Goal: Task Accomplishment & Management: Use online tool/utility

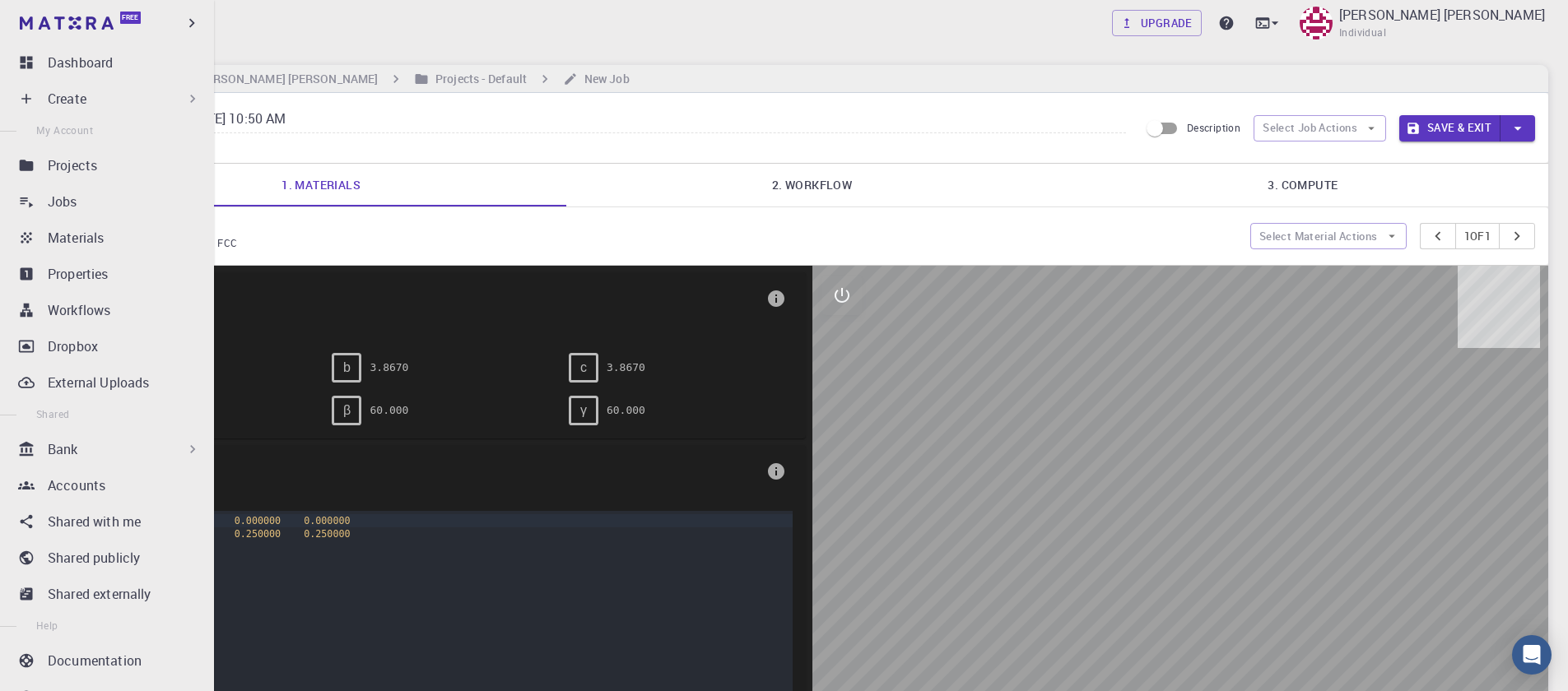
click at [46, 97] on div "Create" at bounding box center [110, 98] width 195 height 33
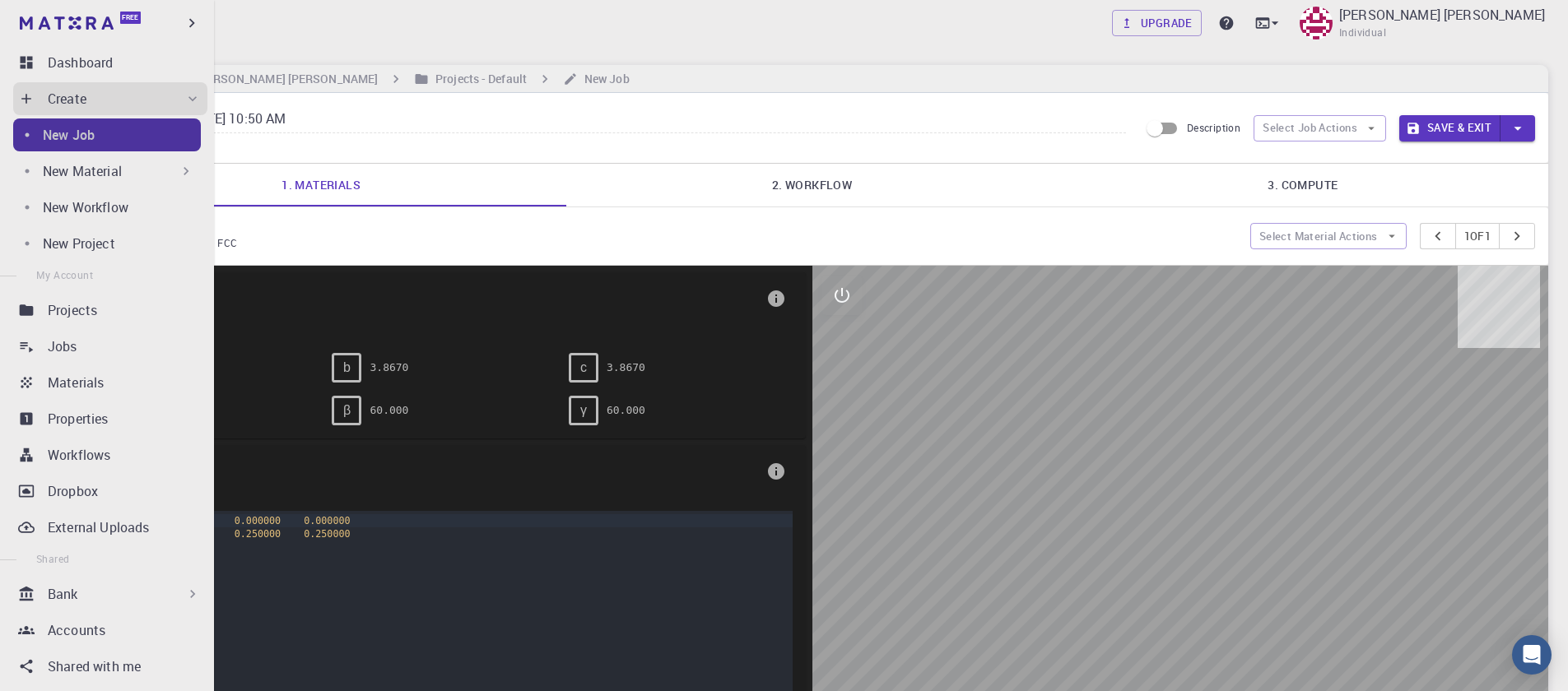
click at [108, 134] on div "New Job" at bounding box center [122, 135] width 158 height 20
click at [106, 171] on p "New Material" at bounding box center [82, 170] width 79 height 20
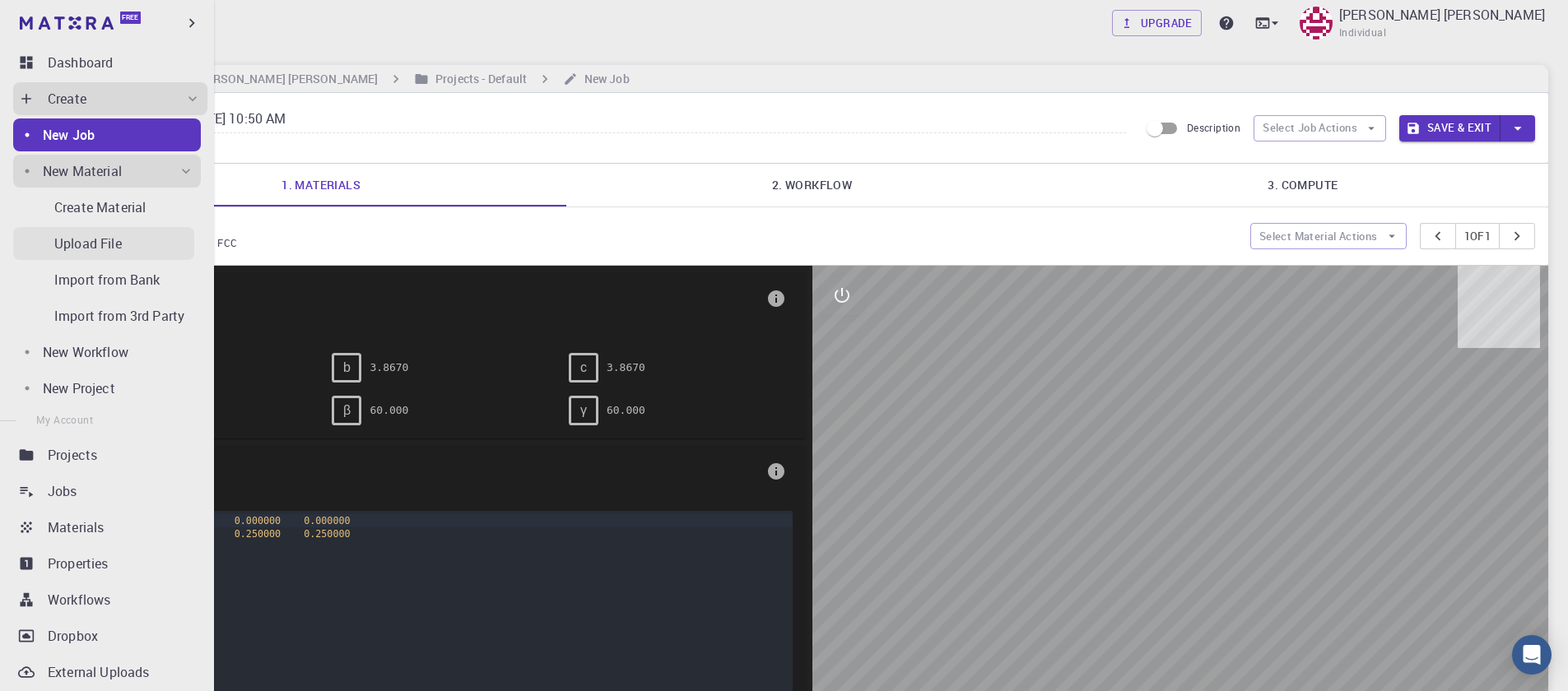
click at [121, 237] on p "Upload File" at bounding box center [88, 243] width 67 height 20
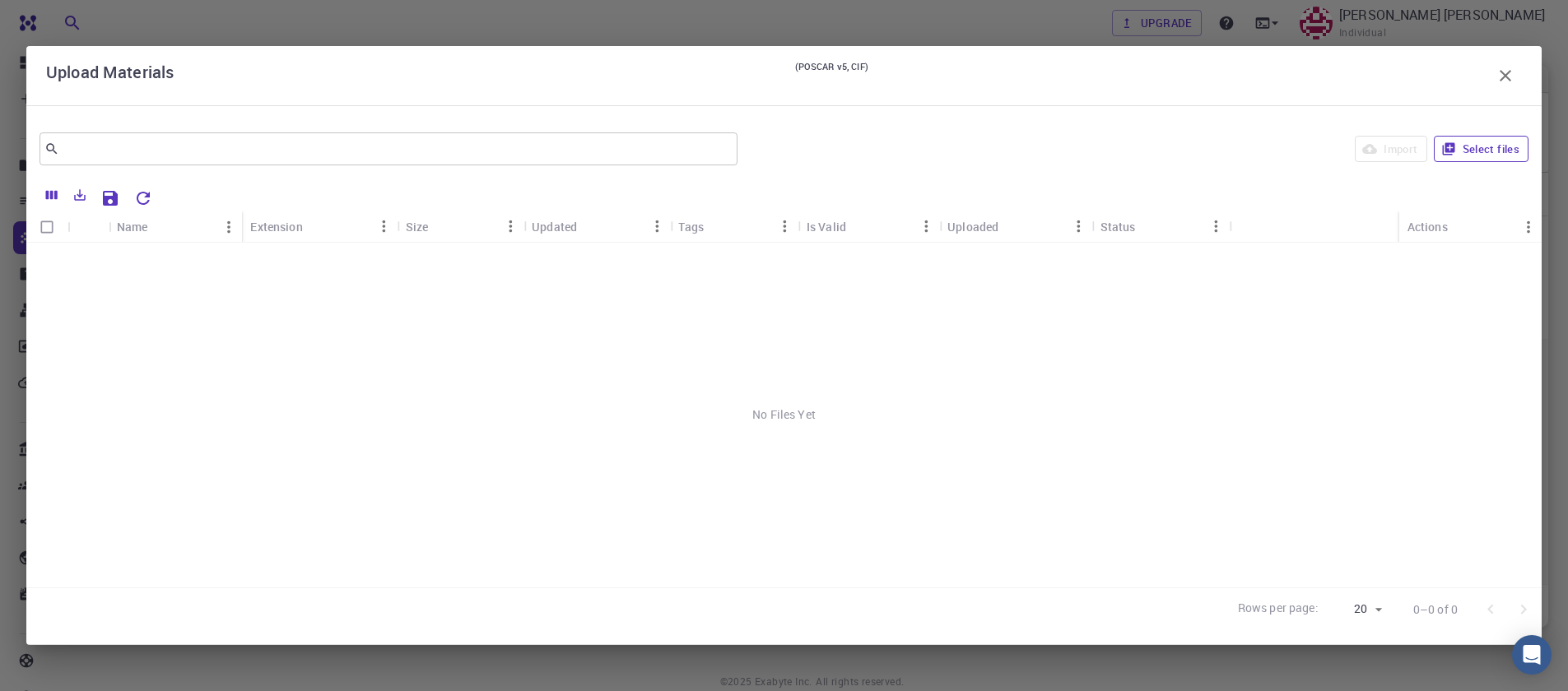
click at [1462, 156] on button "Select files" at bounding box center [1481, 149] width 94 height 26
click at [44, 264] on input "Select row" at bounding box center [46, 260] width 31 height 31
checkbox input "true"
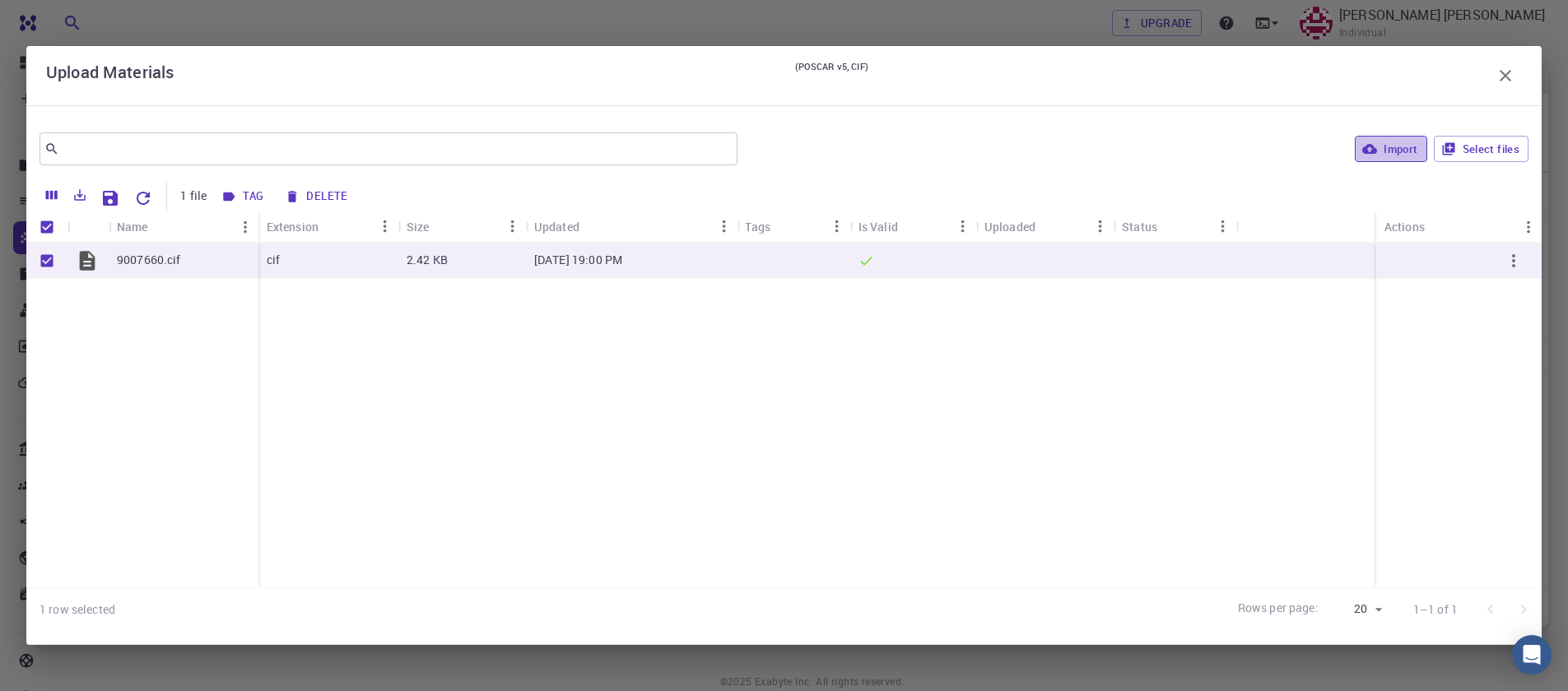
click at [1374, 151] on icon "button" at bounding box center [1370, 149] width 15 height 10
checkbox input "false"
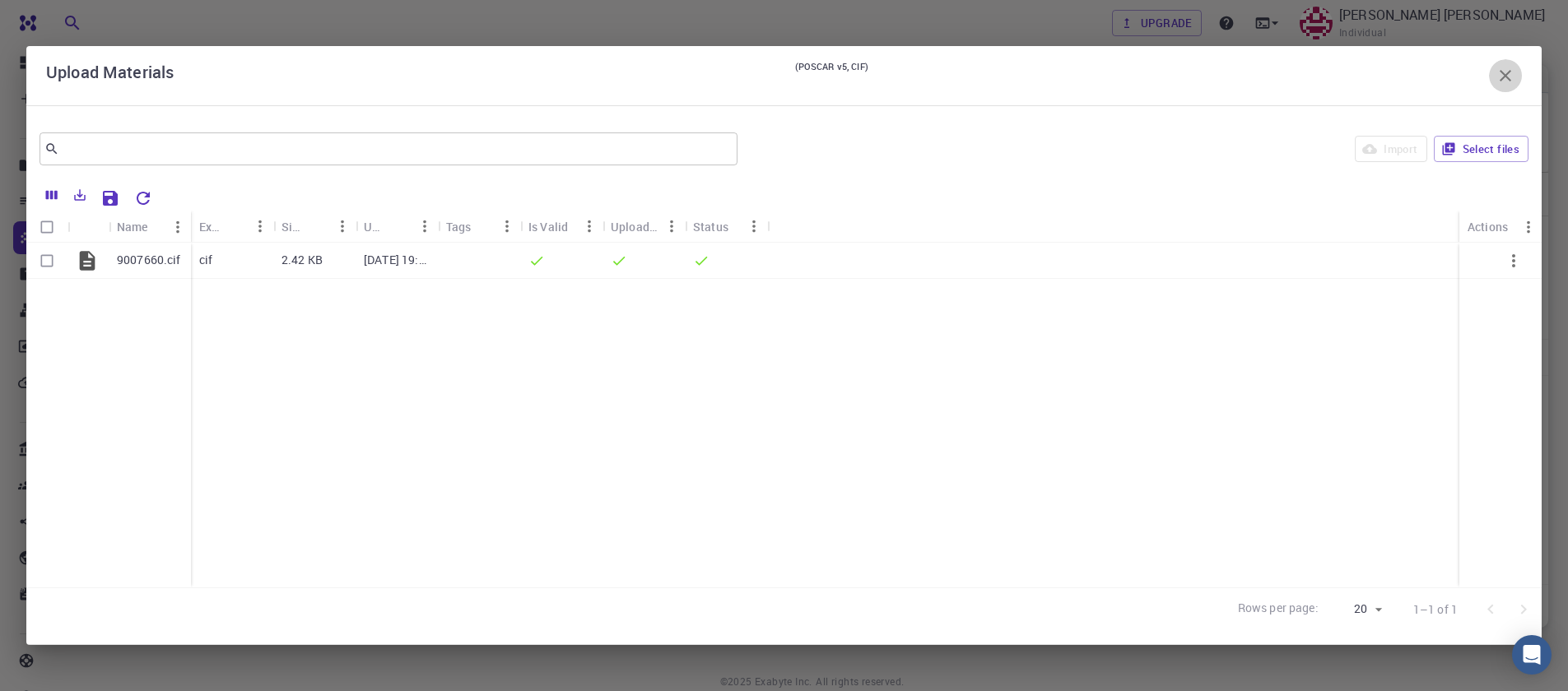
click at [1507, 81] on icon "button" at bounding box center [1505, 75] width 20 height 20
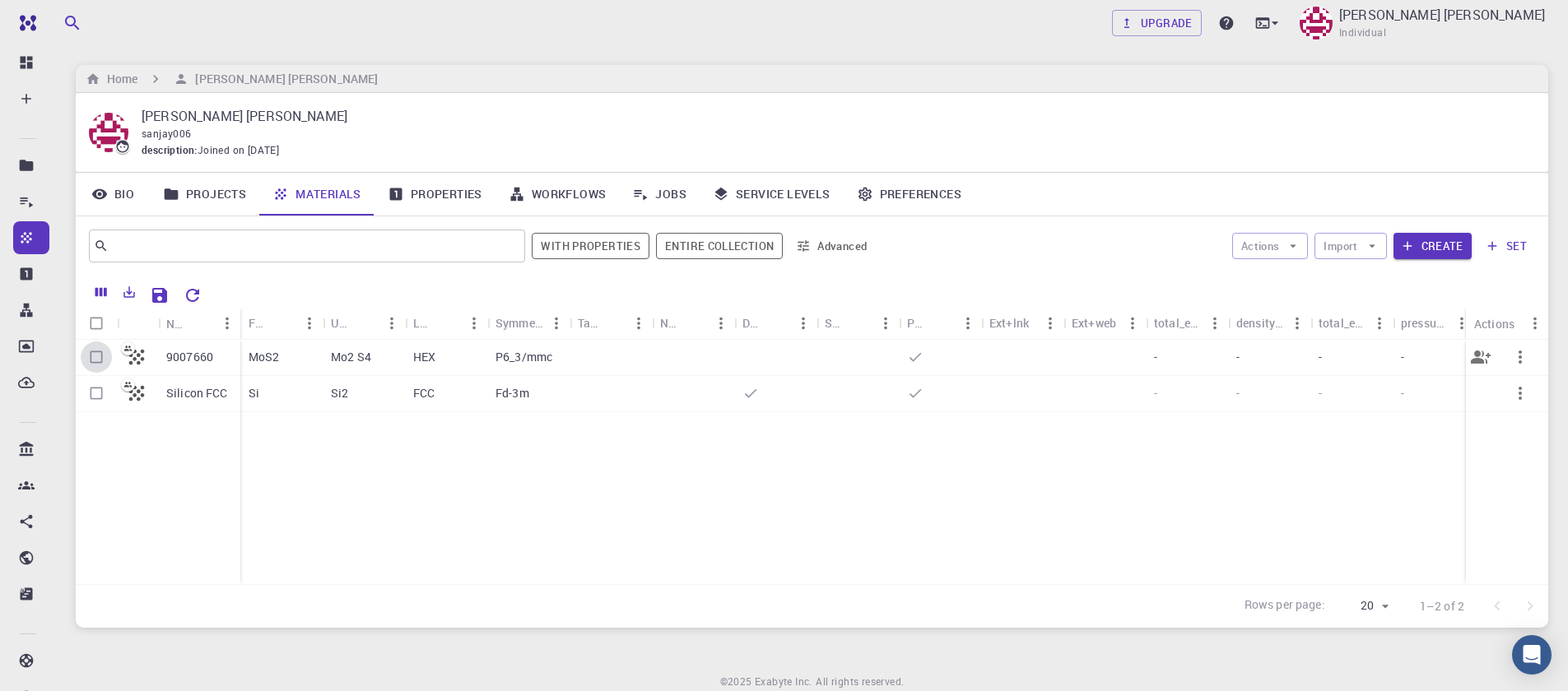
click at [93, 360] on input "Select row" at bounding box center [95, 356] width 31 height 31
checkbox input "true"
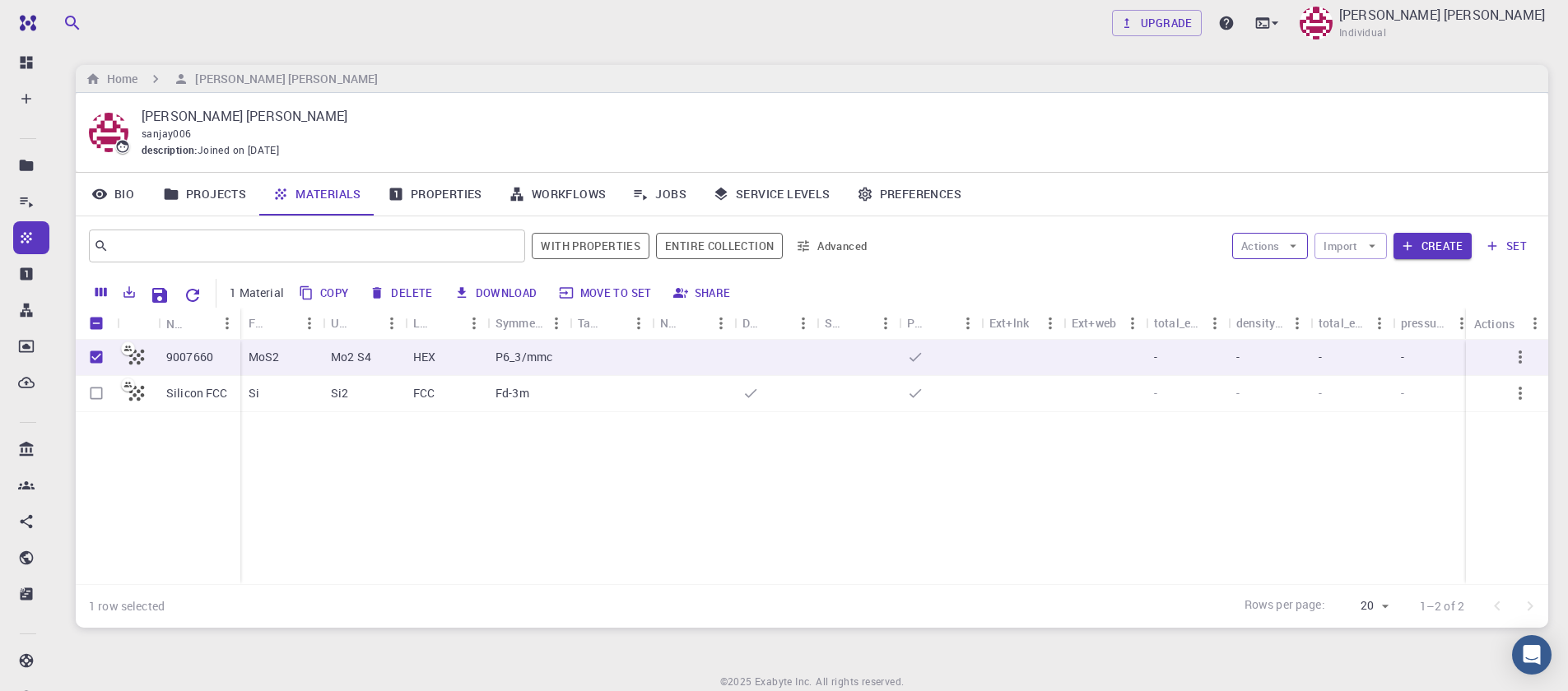
click at [1290, 245] on icon "button" at bounding box center [1293, 246] width 15 height 15
click at [1310, 276] on span "Create Job" at bounding box center [1301, 279] width 51 height 17
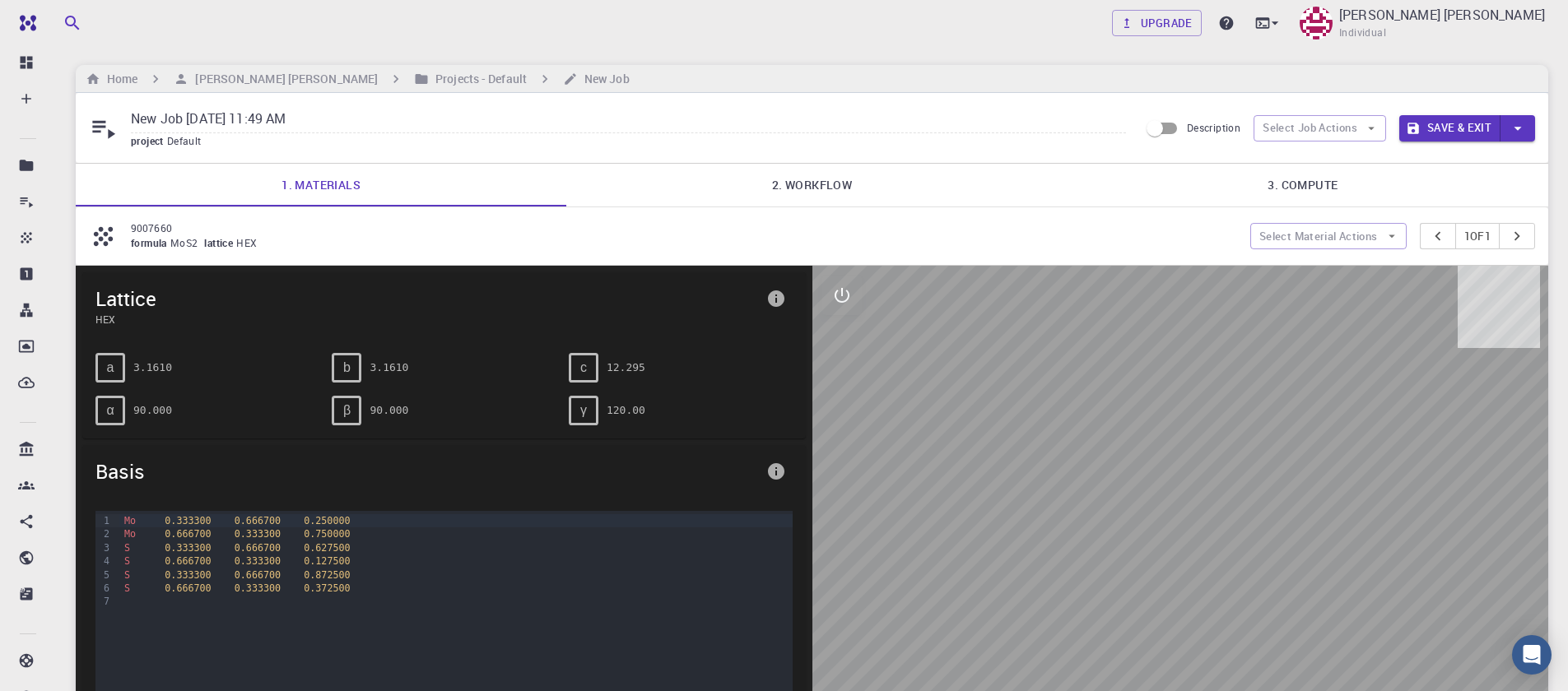
click at [104, 521] on div "1" at bounding box center [104, 521] width 17 height 13
click at [180, 527] on div "Mo 0.666700 0.333300 0.750000" at bounding box center [456, 534] width 673 height 13
click at [334, 659] on div "Mo 0.333300 0.666700 0.250000 Mo 0.666700 0.333300 0.750000 S 0.333300 0.666700…" at bounding box center [456, 593] width 673 height 165
click at [1385, 237] on icon "button" at bounding box center [1392, 237] width 15 height 15
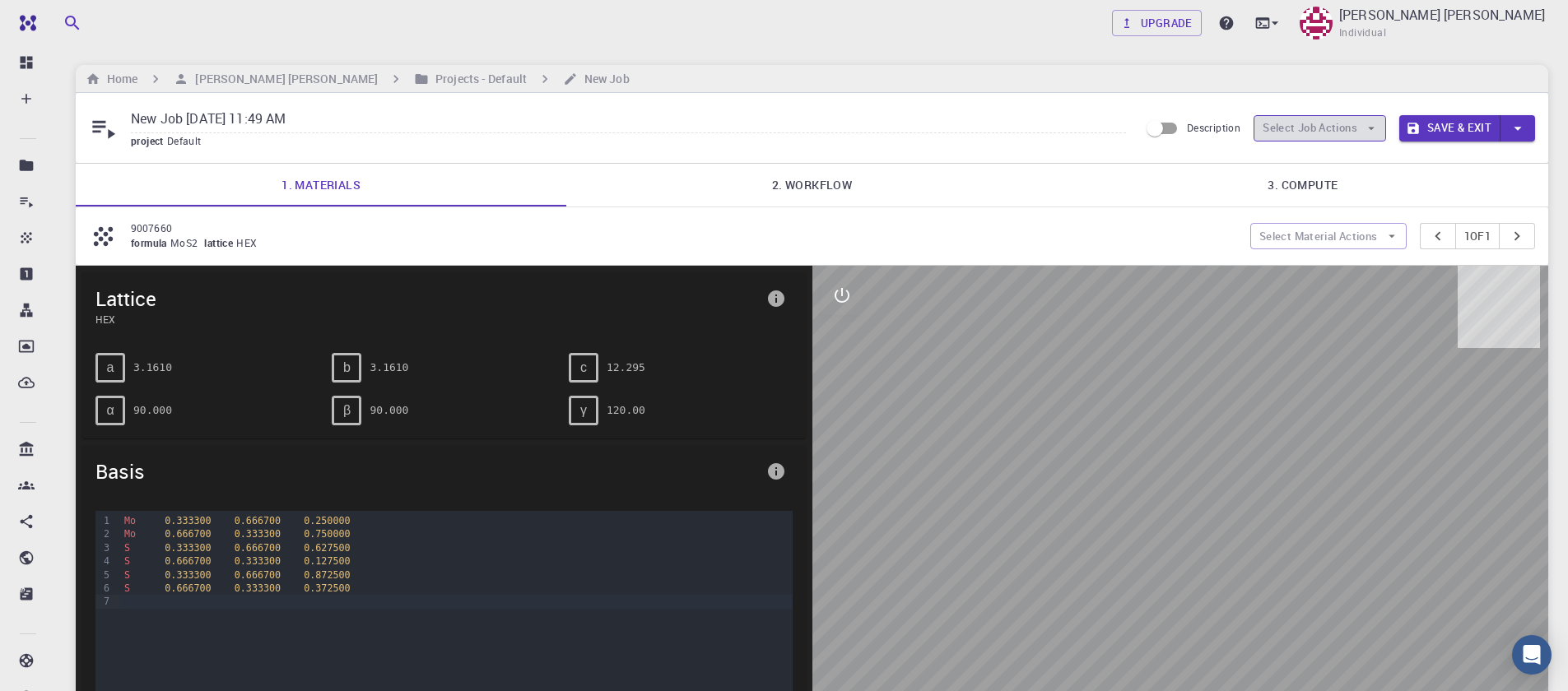
click at [1370, 133] on icon "button" at bounding box center [1372, 128] width 15 height 15
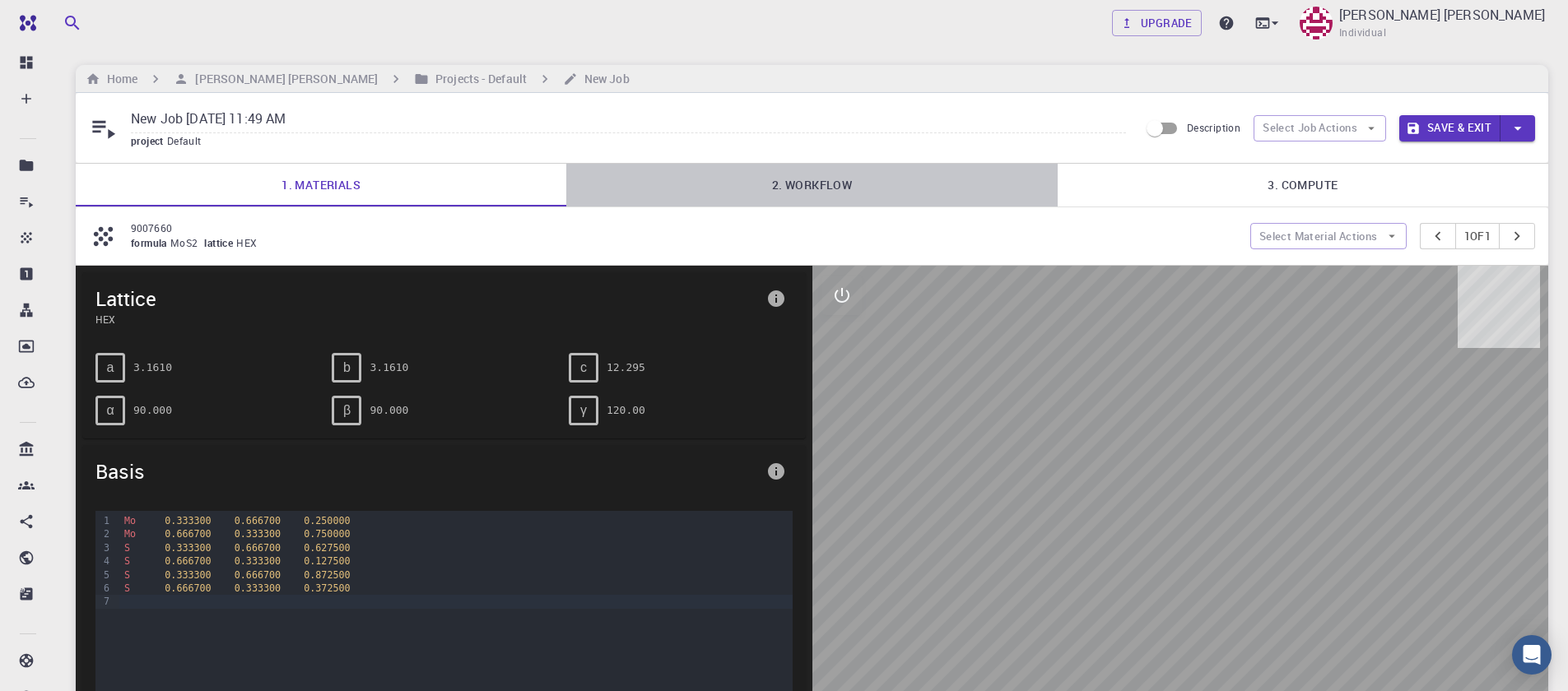
click at [781, 182] on link "2. Workflow" at bounding box center [811, 185] width 490 height 43
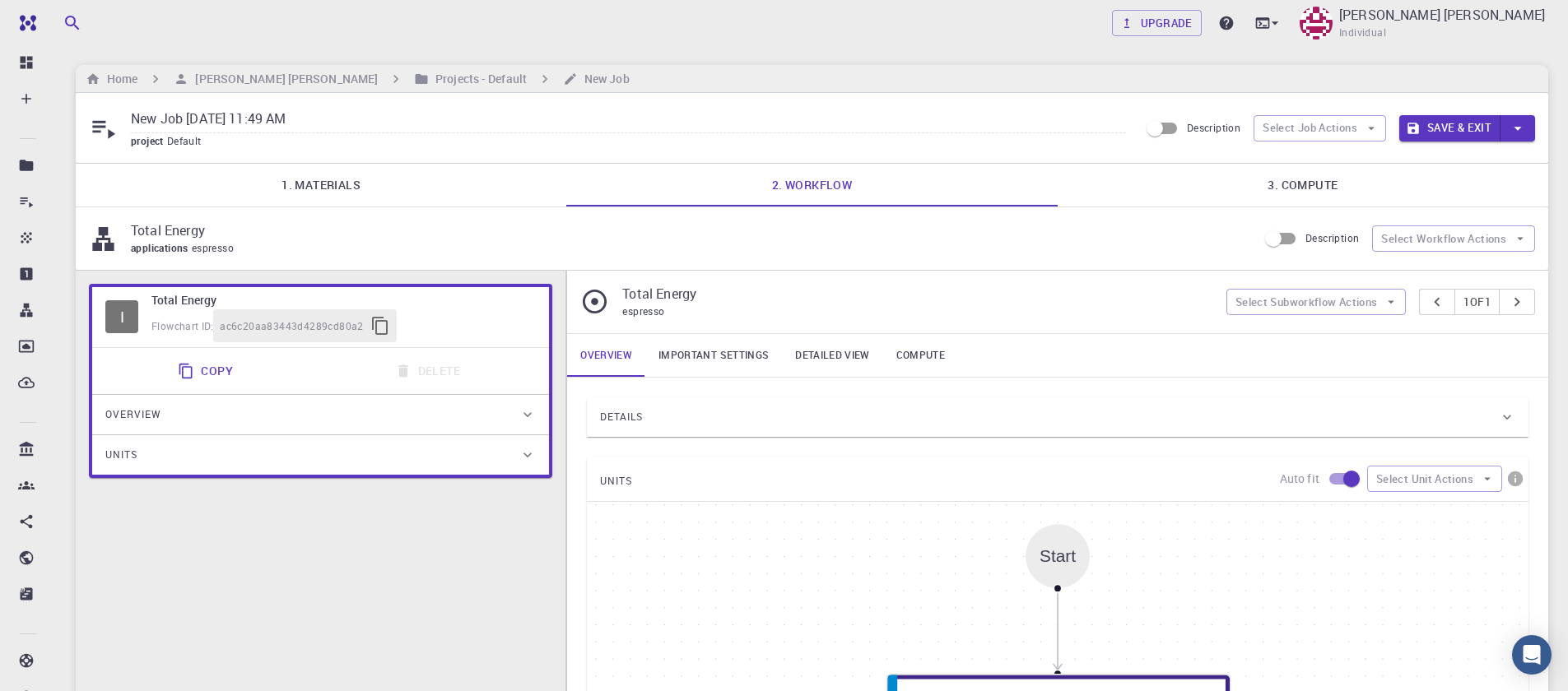
click at [1287, 188] on link "3. Compute" at bounding box center [1303, 185] width 490 height 43
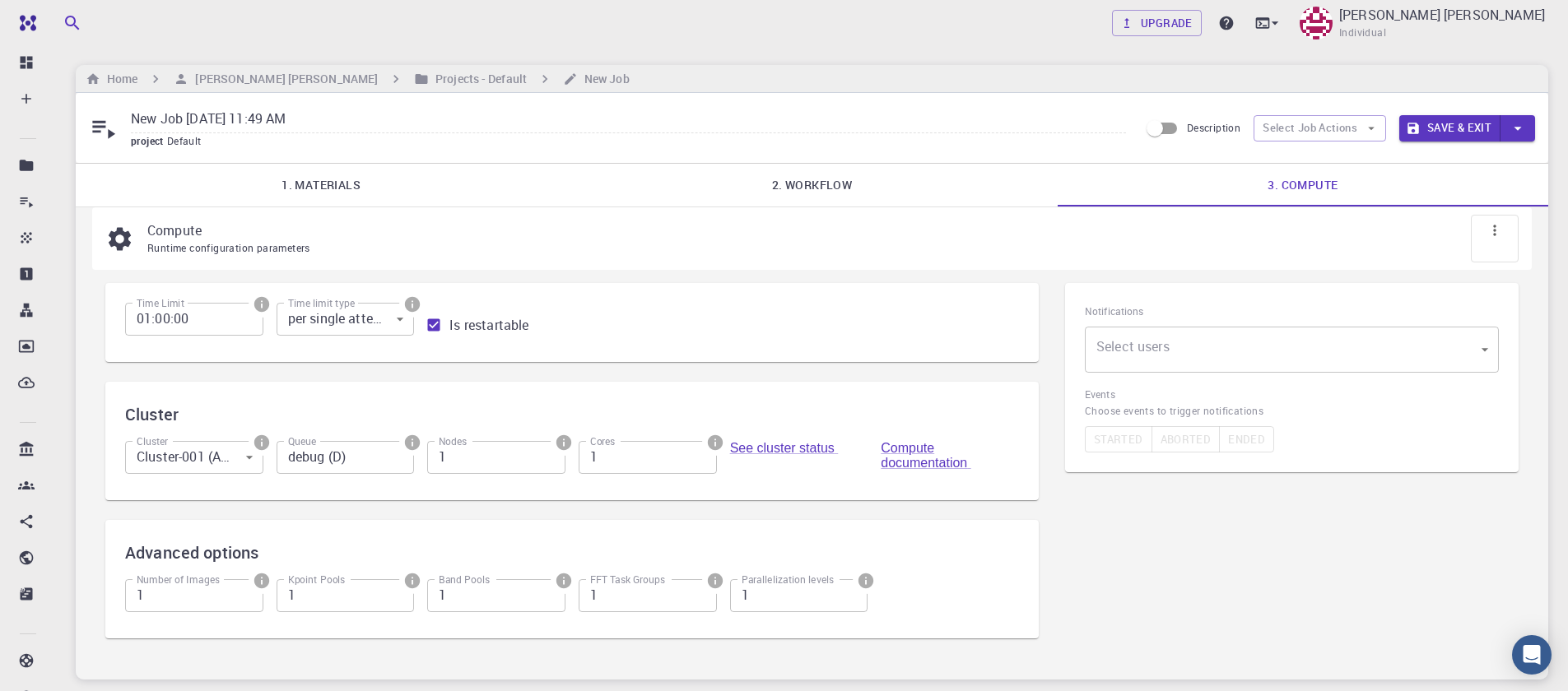
click at [1149, 359] on body "Free Dashboard Create New Job New Material Create Material Upload File Import f…" at bounding box center [784, 404] width 1568 height 808
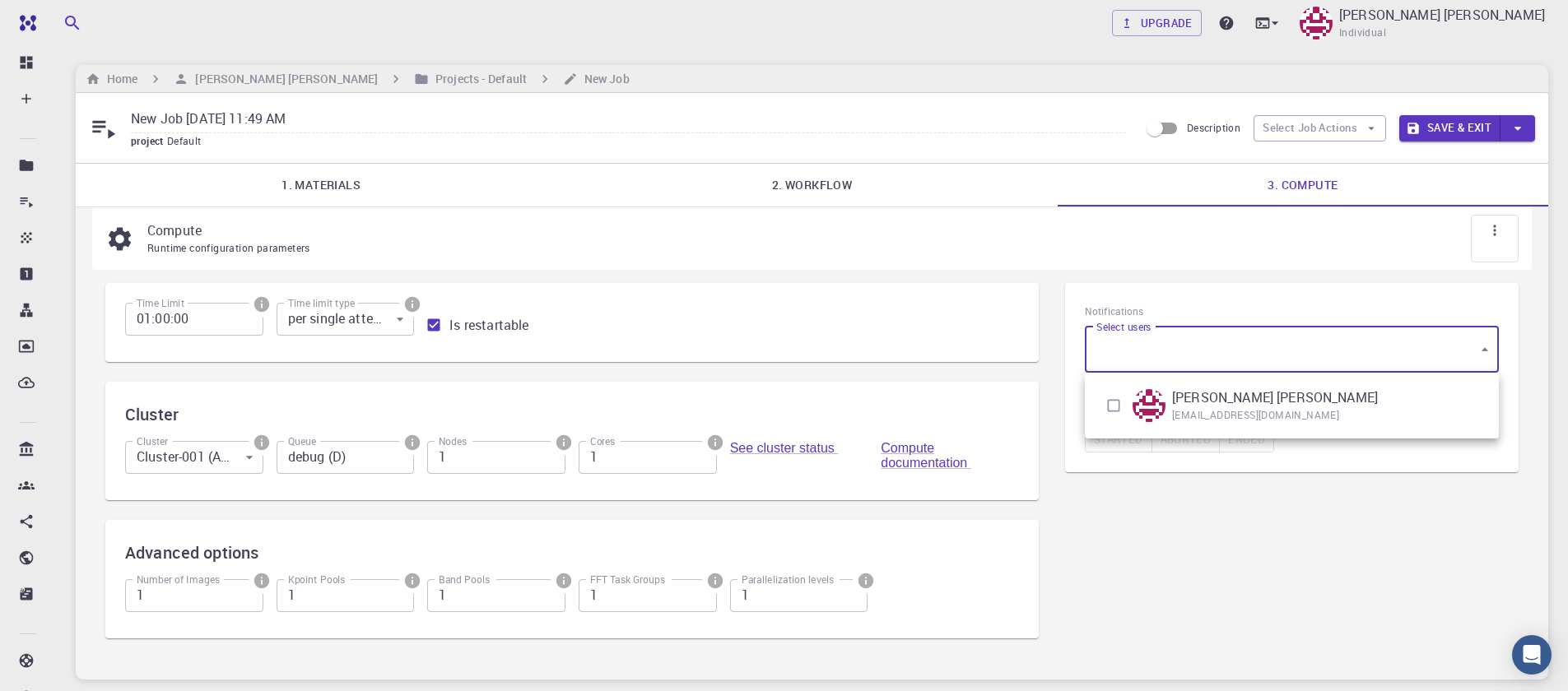
click at [1149, 359] on div at bounding box center [784, 345] width 1568 height 691
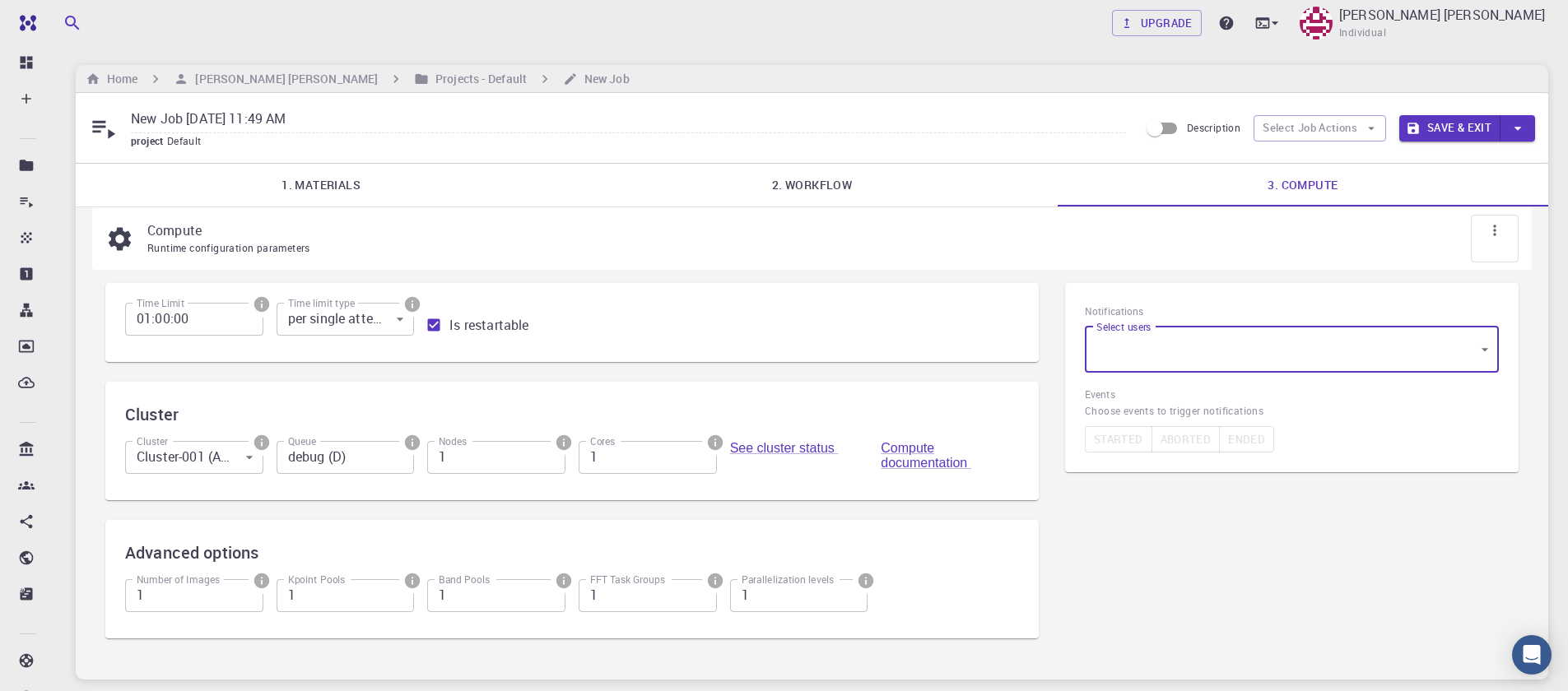
click at [324, 188] on link "1. Materials" at bounding box center [321, 185] width 490 height 43
